Goal: Check status: Check status

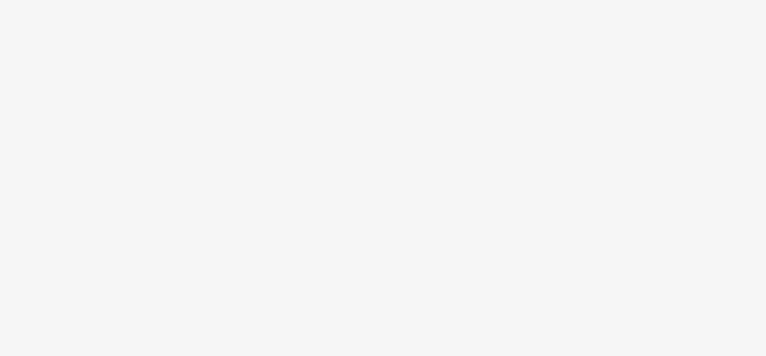
drag, startPoint x: 638, startPoint y: 51, endPoint x: 456, endPoint y: 162, distance: 213.0
click at [442, 201] on body at bounding box center [383, 178] width 766 height 356
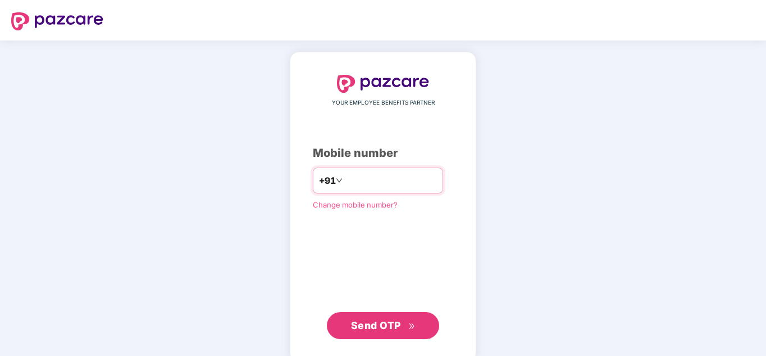
type input "*"
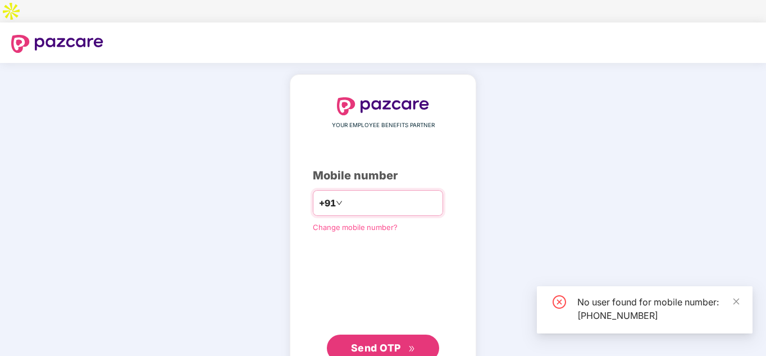
click at [345, 194] on input "**********" at bounding box center [391, 203] width 92 height 18
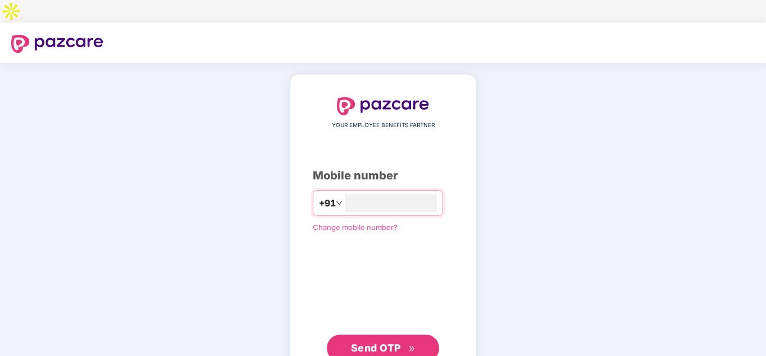
type input "**********"
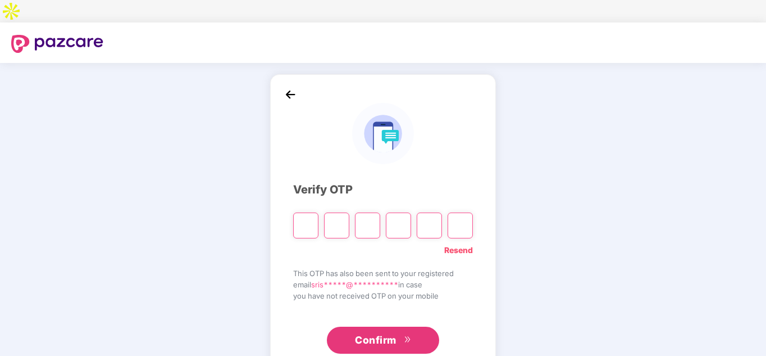
type input "*"
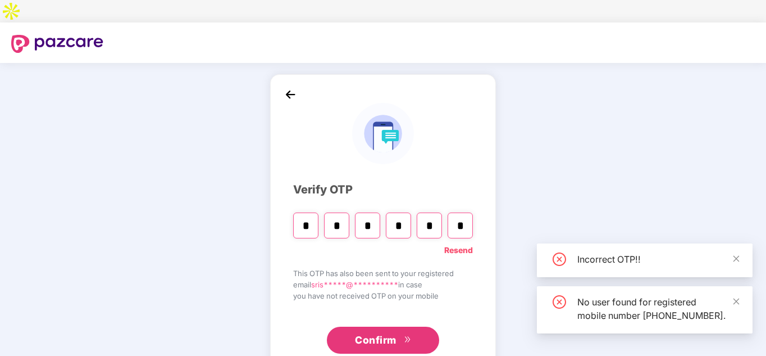
type input "*"
click at [342, 212] on input "*" at bounding box center [336, 225] width 25 height 26
type input "*"
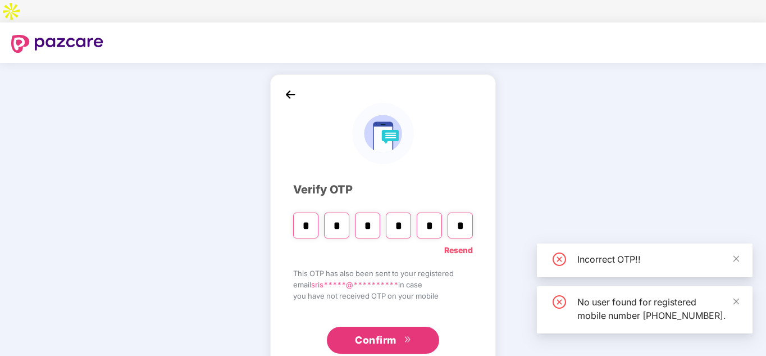
type input "*"
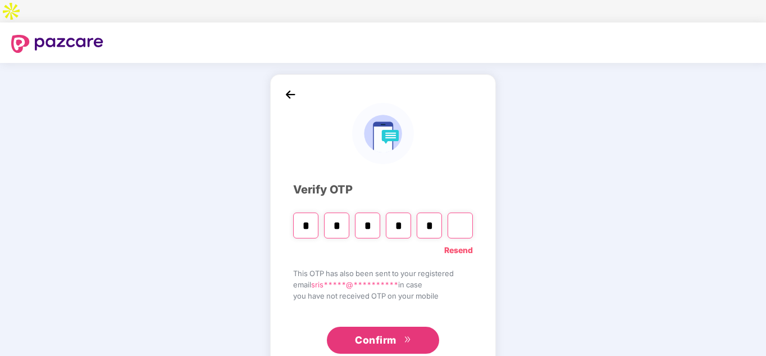
type input "*"
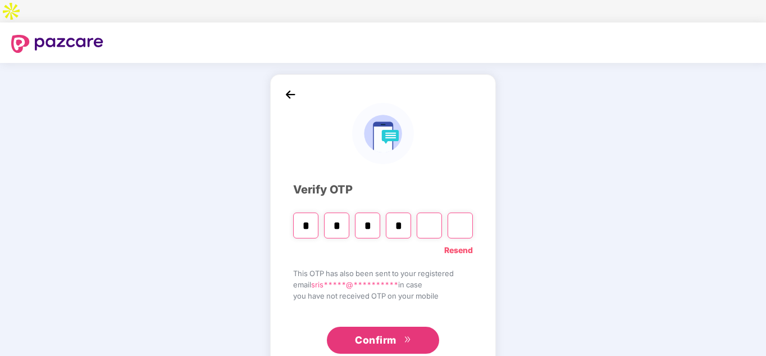
type input "*"
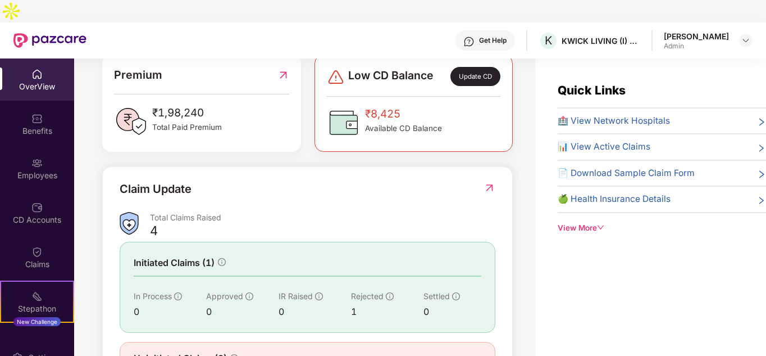
scroll to position [276, 0]
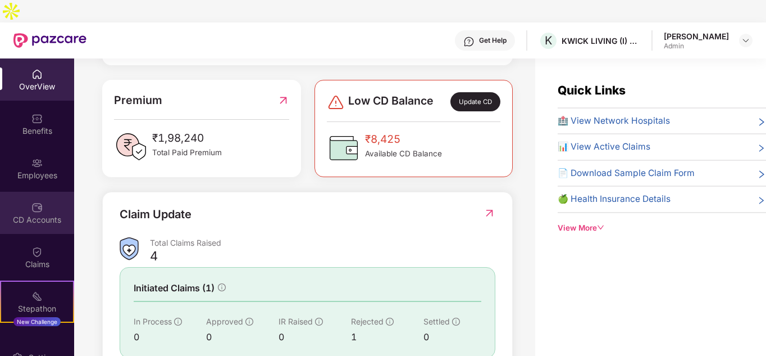
click at [31, 202] on img at bounding box center [36, 207] width 11 height 11
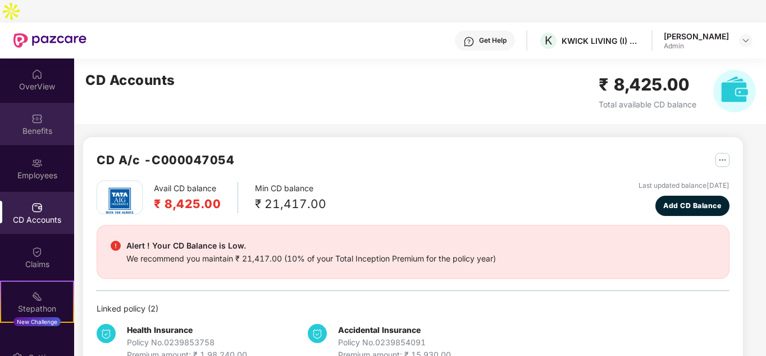
click at [29, 103] on div "Benefits" at bounding box center [37, 124] width 74 height 42
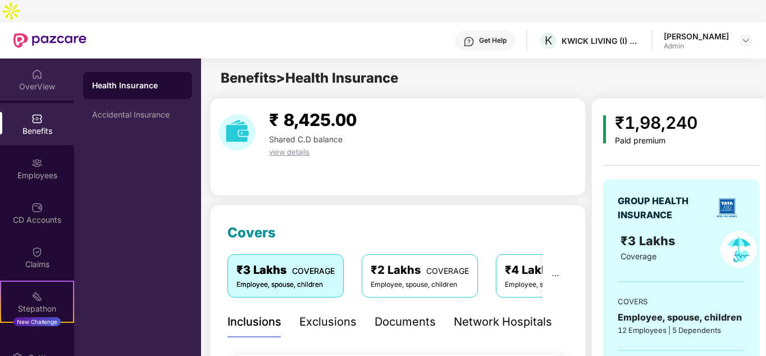
click at [38, 81] on div "OverView" at bounding box center [37, 86] width 74 height 11
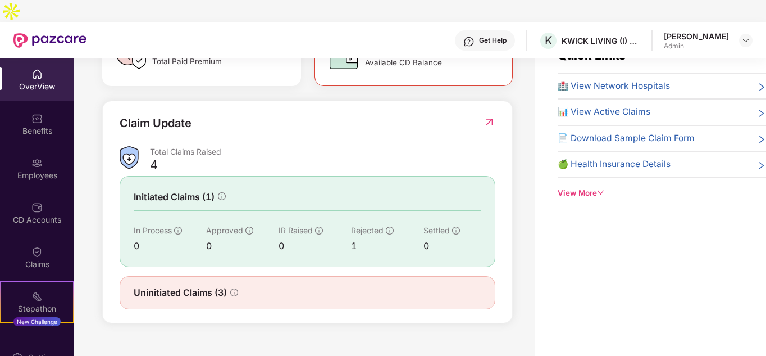
scroll to position [36, 0]
click at [352, 238] on div "1" at bounding box center [387, 245] width 72 height 14
click at [493, 115] on img at bounding box center [490, 120] width 12 height 11
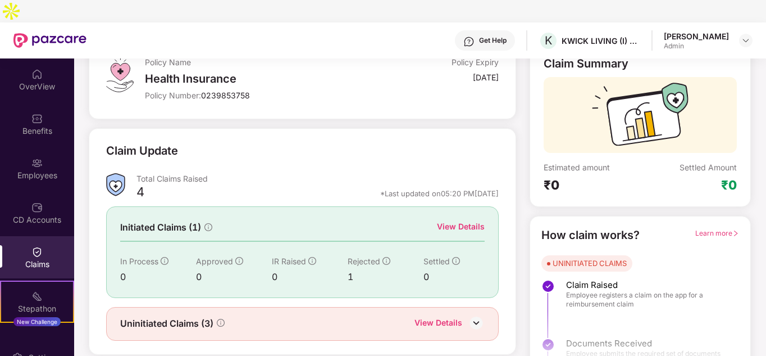
scroll to position [84, 0]
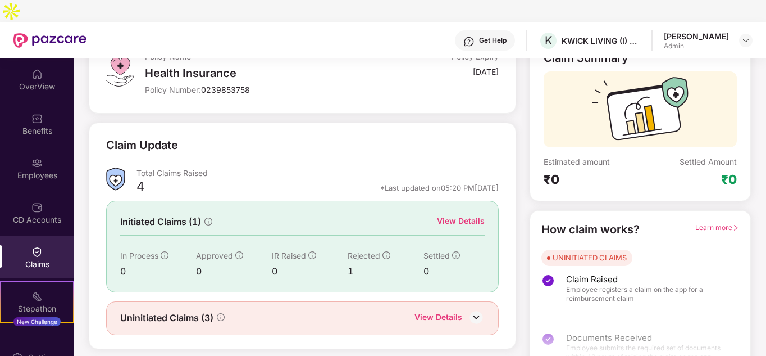
click at [468, 215] on div "View Details" at bounding box center [461, 221] width 48 height 12
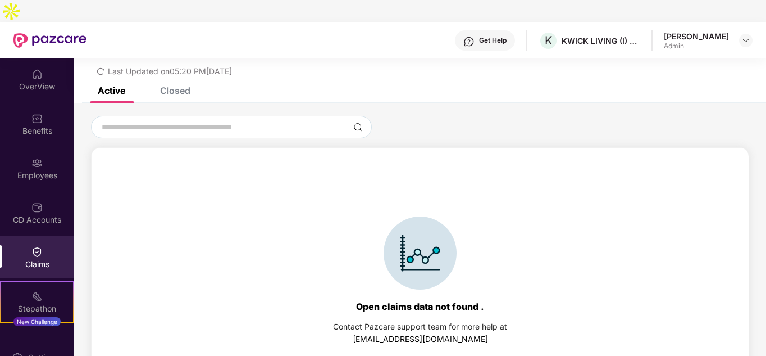
scroll to position [48, 0]
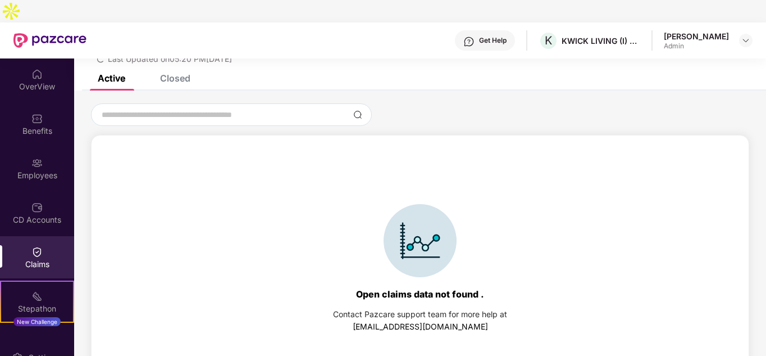
click at [187, 49] on div "List of Initiated Claims Last Updated on 05:20 PM[DATE]" at bounding box center [420, 42] width 692 height 65
click at [187, 72] on div "Closed" at bounding box center [175, 77] width 30 height 11
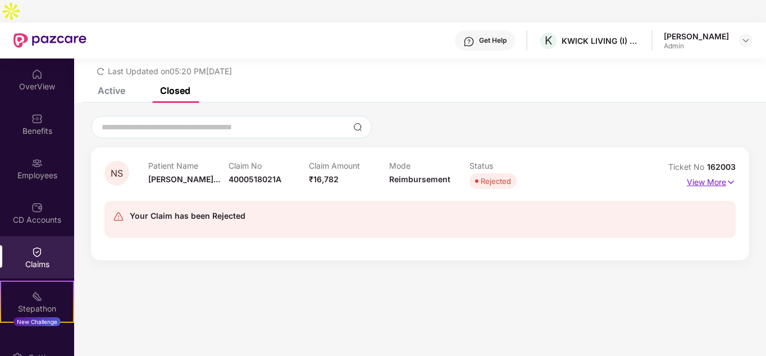
click at [718, 173] on p "View More" at bounding box center [711, 180] width 49 height 15
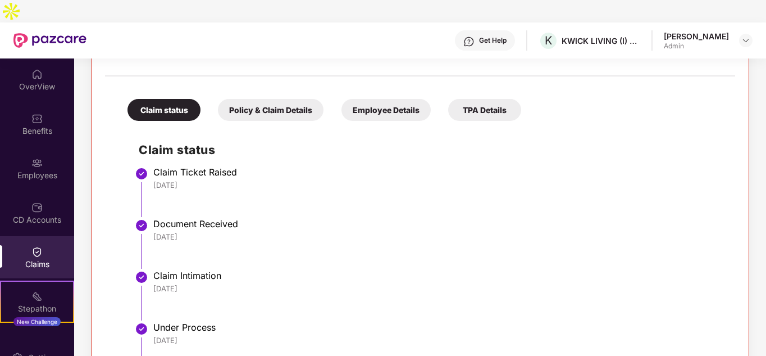
scroll to position [312, 0]
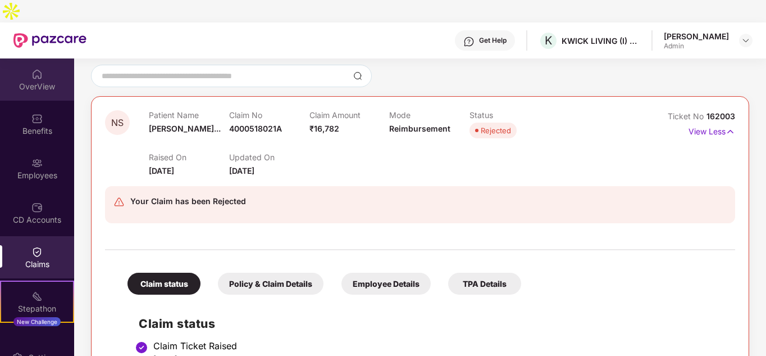
click at [38, 71] on div "OverView" at bounding box center [37, 79] width 74 height 42
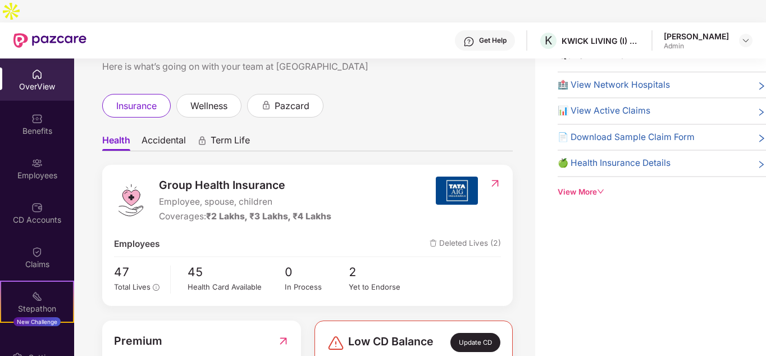
scroll to position [0, 0]
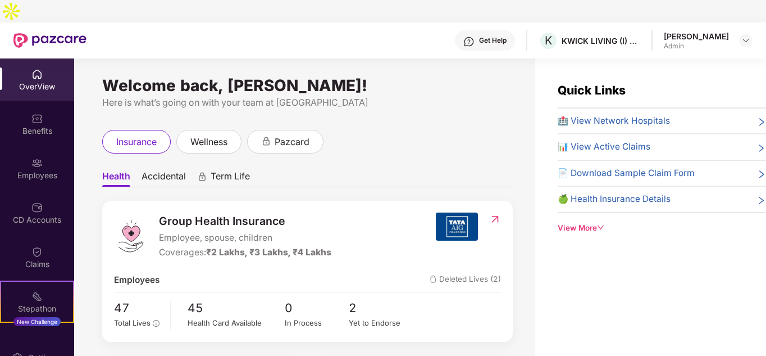
click at [755, 22] on header "Get Help [PERSON_NAME] LIVING (I) PRIVATE LIMITED [PERSON_NAME] Admin" at bounding box center [383, 40] width 766 height 36
click at [507, 96] on div "Here is what’s going on with your team at [GEOGRAPHIC_DATA]" at bounding box center [307, 103] width 411 height 14
click at [26, 103] on div "Benefits" at bounding box center [37, 124] width 74 height 42
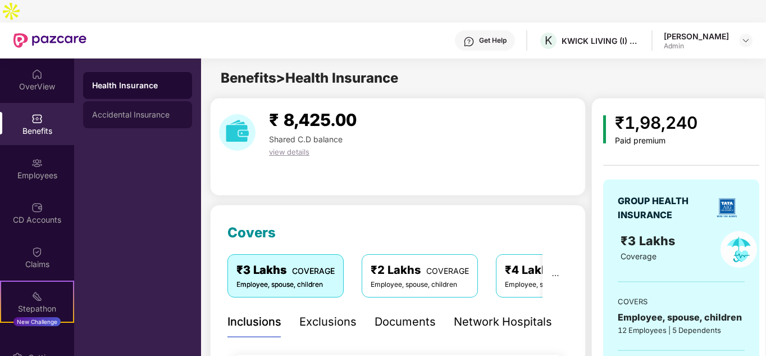
click at [143, 110] on div "Accidental Insurance" at bounding box center [137, 114] width 91 height 9
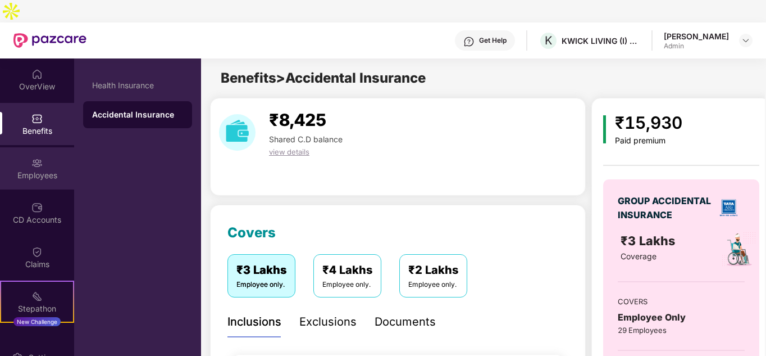
click at [29, 170] on div "Employees" at bounding box center [37, 175] width 74 height 11
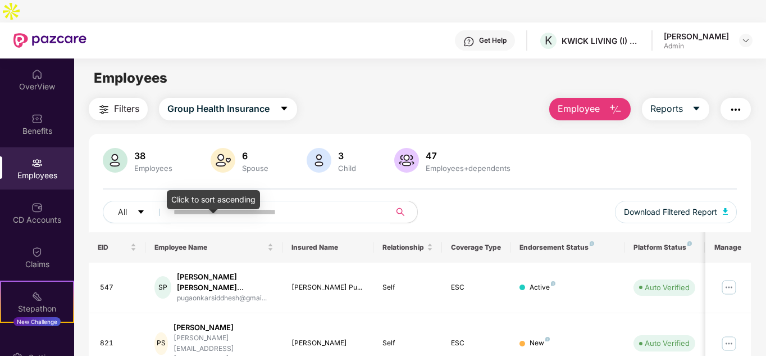
click at [202, 191] on div "Click to sort ascending" at bounding box center [213, 199] width 93 height 19
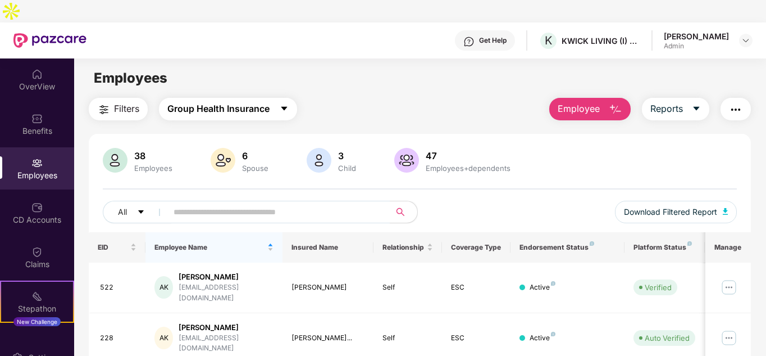
click at [225, 102] on span "Group Health Insurance" at bounding box center [218, 109] width 102 height 14
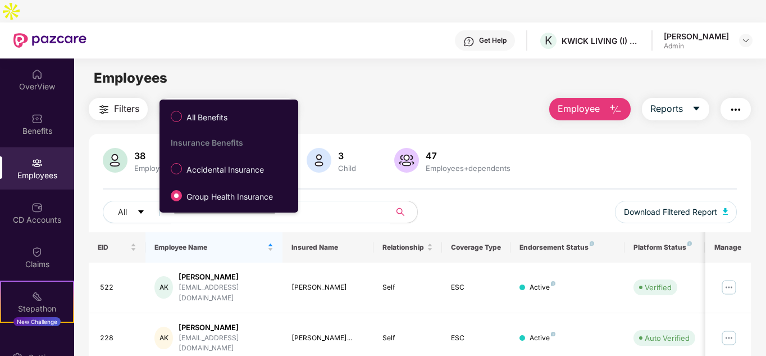
click at [194, 169] on span "Accidental Insurance" at bounding box center [225, 169] width 87 height 12
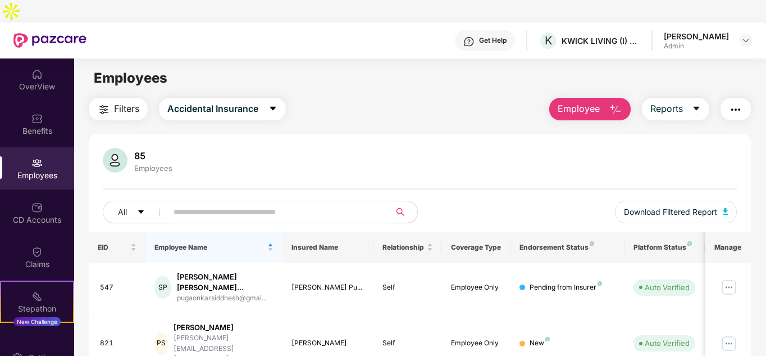
click at [193, 203] on input "text" at bounding box center [275, 211] width 202 height 17
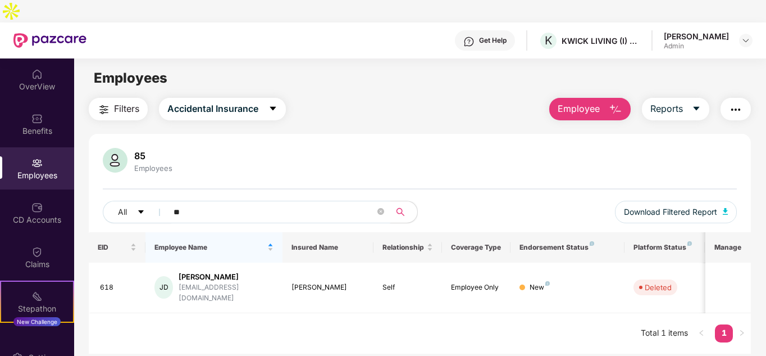
type input "*"
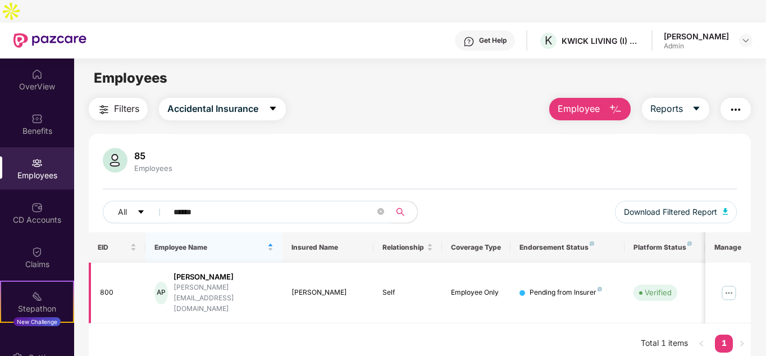
type input "******"
click at [538, 266] on td "Pending from Insurer" at bounding box center [568, 292] width 114 height 61
click at [726, 284] on img at bounding box center [729, 293] width 18 height 18
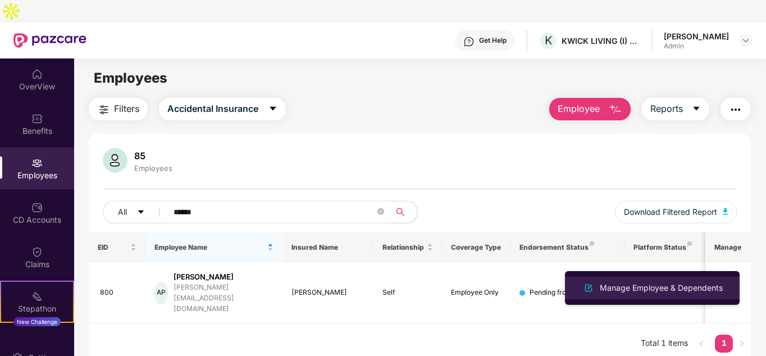
click at [597, 292] on div at bounding box center [589, 287] width 18 height 13
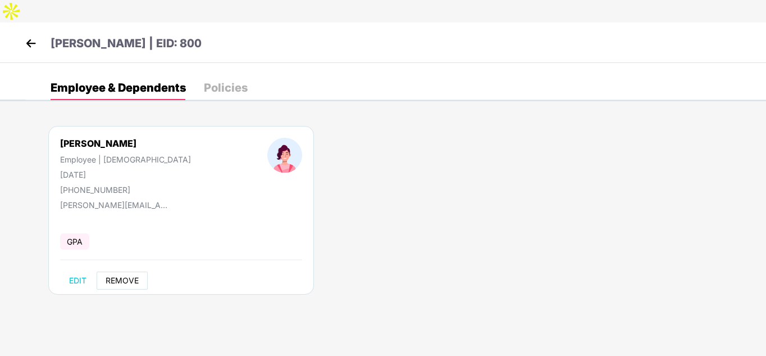
click at [116, 276] on span "REMOVE" at bounding box center [122, 280] width 33 height 9
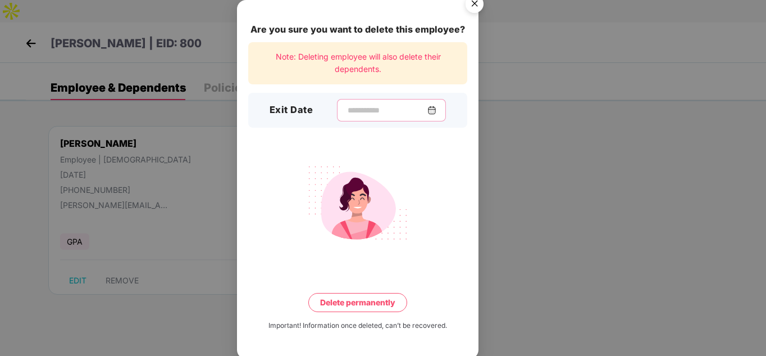
click at [347, 105] on input at bounding box center [387, 111] width 81 height 12
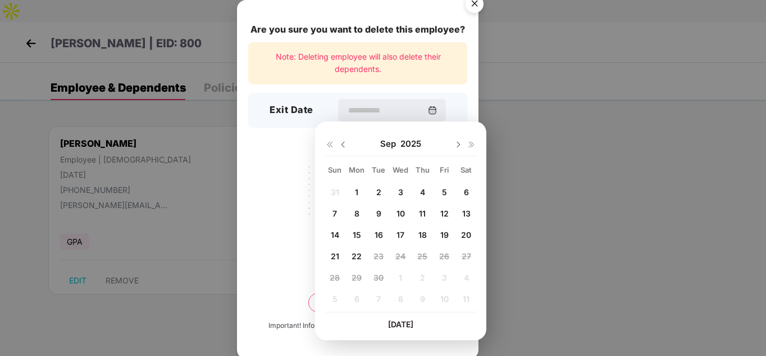
click at [340, 148] on img at bounding box center [343, 144] width 9 height 9
click at [334, 303] on span "31" at bounding box center [335, 299] width 8 height 10
type input "**********"
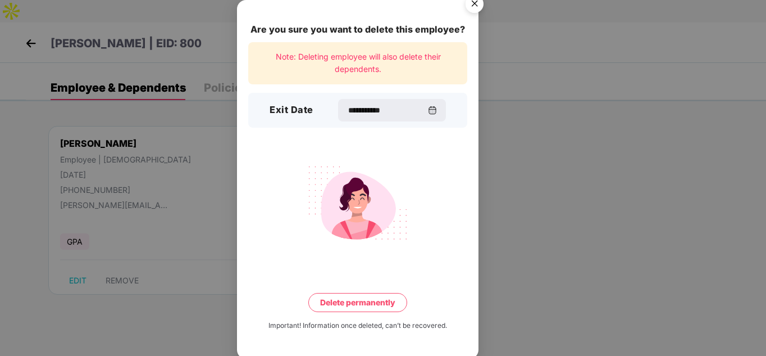
scroll to position [3, 0]
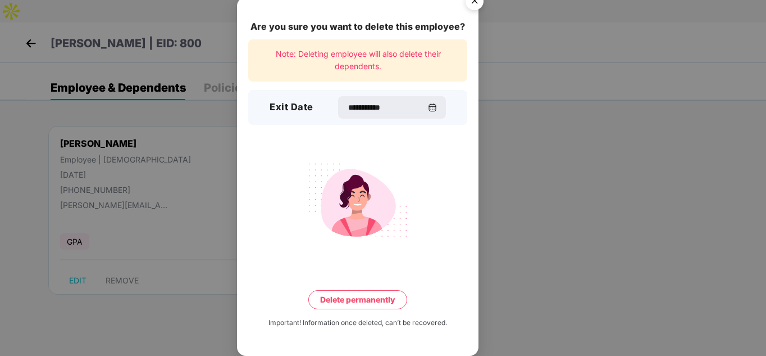
click at [347, 294] on button "Delete permanently" at bounding box center [357, 299] width 99 height 19
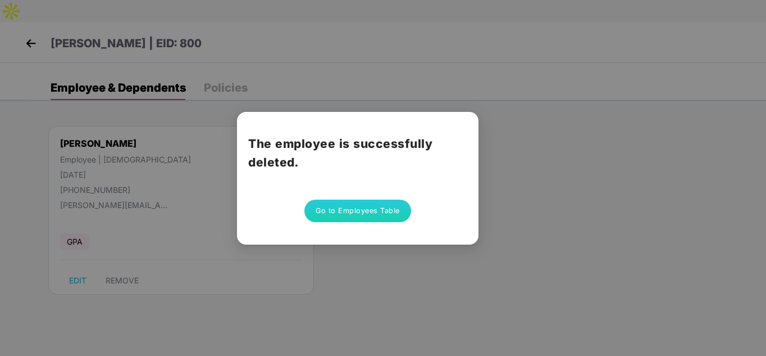
click at [326, 206] on button "Go to Employees Table" at bounding box center [358, 210] width 107 height 22
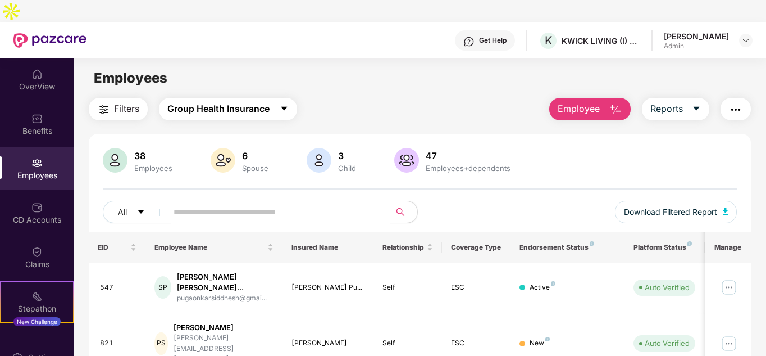
click at [230, 102] on span "Group Health Insurance" at bounding box center [218, 109] width 102 height 14
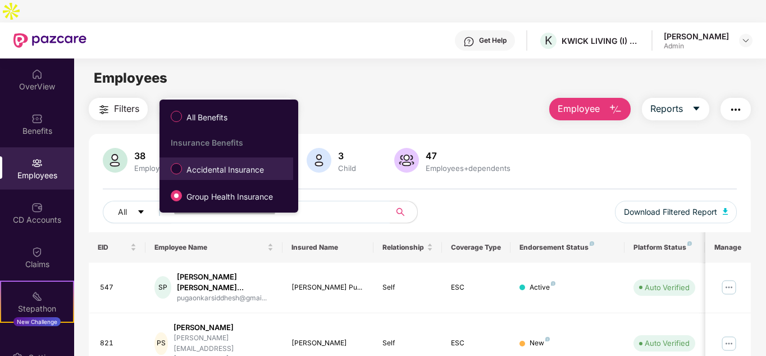
click at [213, 162] on label "Accidental Insurance" at bounding box center [219, 168] width 109 height 19
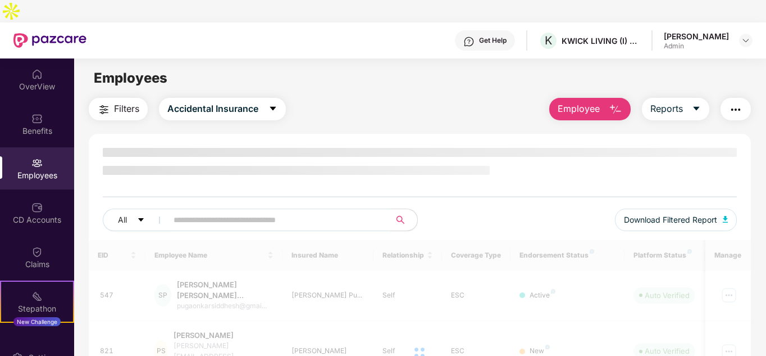
click at [198, 211] on input "text" at bounding box center [275, 219] width 202 height 17
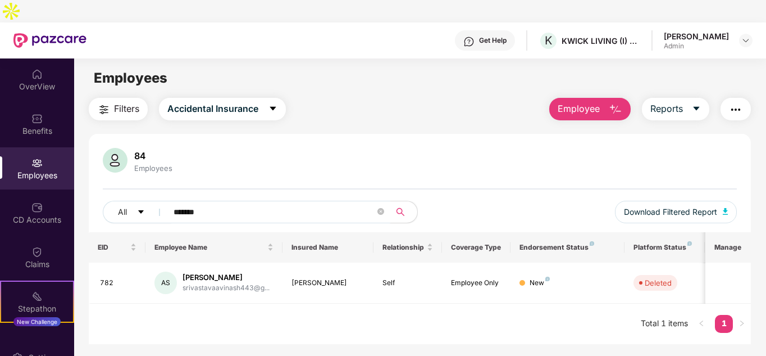
type input "*******"
